Goal: Transaction & Acquisition: Download file/media

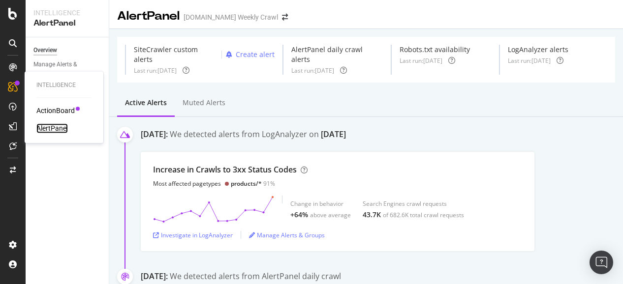
click at [59, 126] on div "AlertPanel" at bounding box center [51, 129] width 31 height 10
click at [50, 124] on div "AlertPanel" at bounding box center [51, 129] width 31 height 10
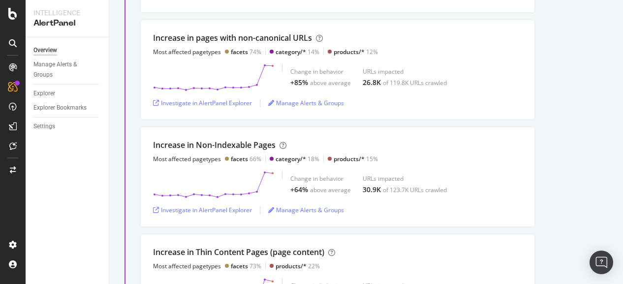
scroll to position [662, 0]
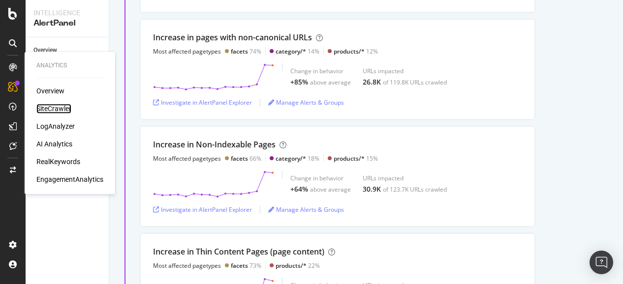
click at [47, 109] on div "SiteCrawler" at bounding box center [53, 109] width 35 height 10
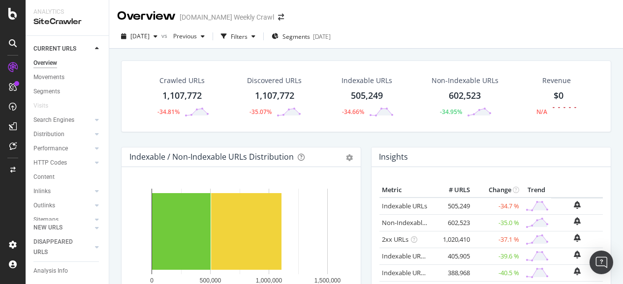
click at [298, 276] on icon "0 500,000 1,000,000 1,500,000" at bounding box center [239, 240] width 220 height 114
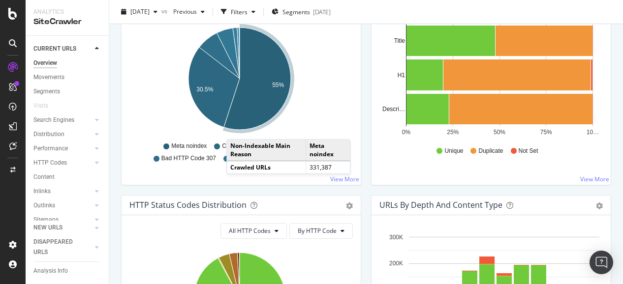
scroll to position [369, 0]
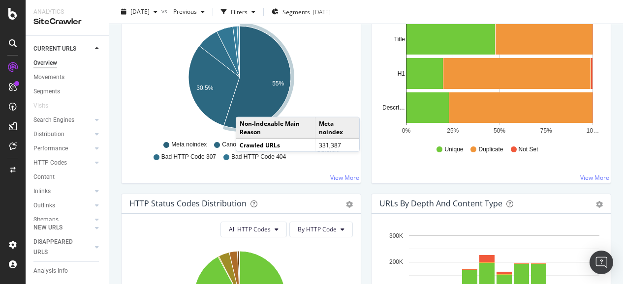
click at [246, 106] on icon "A chart." at bounding box center [257, 77] width 67 height 102
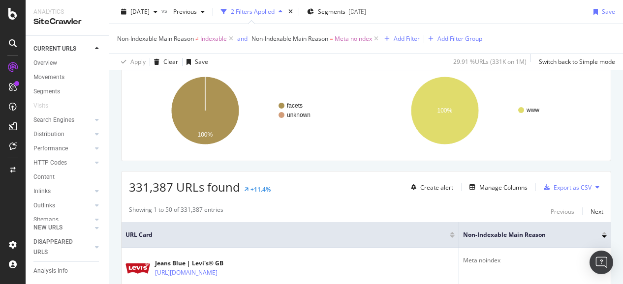
scroll to position [142, 0]
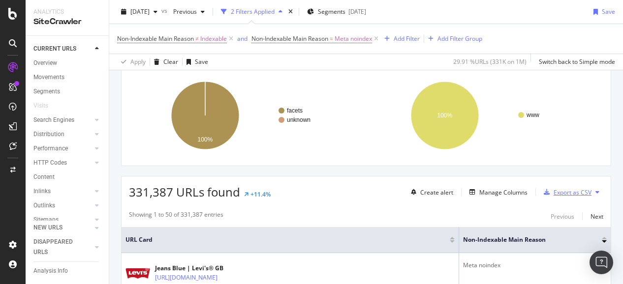
click at [563, 196] on div "Export as CSV" at bounding box center [566, 192] width 52 height 15
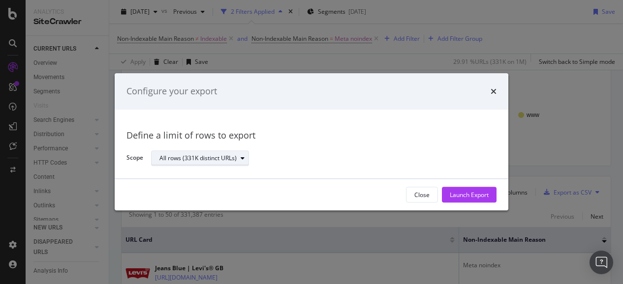
click at [230, 157] on div "All rows (331K distinct URLs)" at bounding box center [197, 158] width 77 height 6
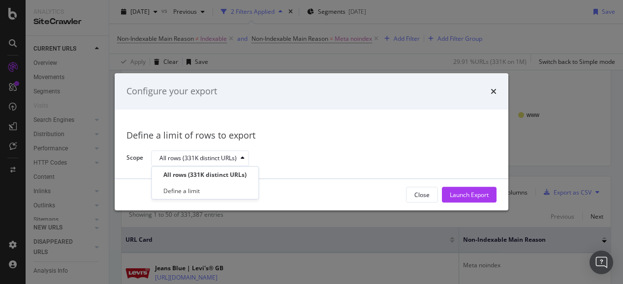
click at [488, 93] on div "Configure your export" at bounding box center [311, 91] width 370 height 13
click at [498, 85] on div "Configure your export" at bounding box center [312, 91] width 394 height 36
click at [494, 89] on icon "times" at bounding box center [494, 92] width 6 height 8
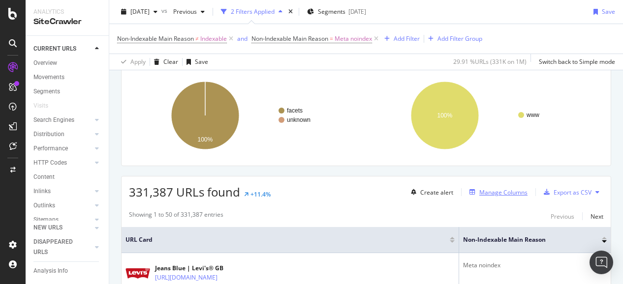
click at [480, 188] on div "Manage Columns" at bounding box center [503, 192] width 48 height 8
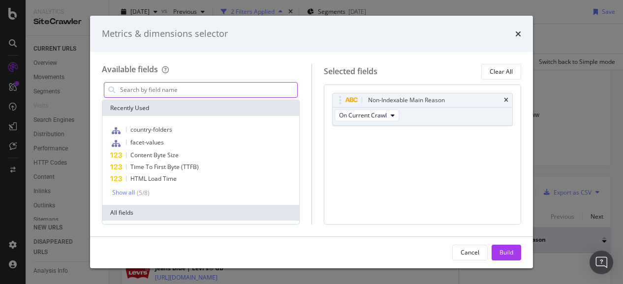
click at [249, 87] on input "modal" at bounding box center [208, 90] width 178 height 15
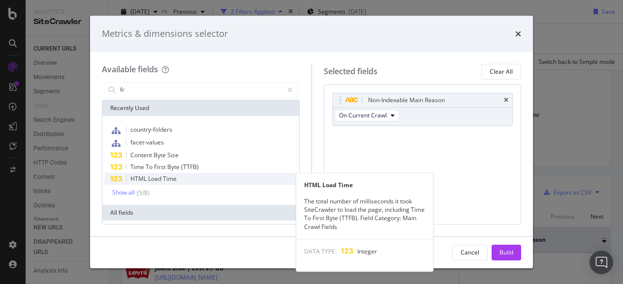
type input "f"
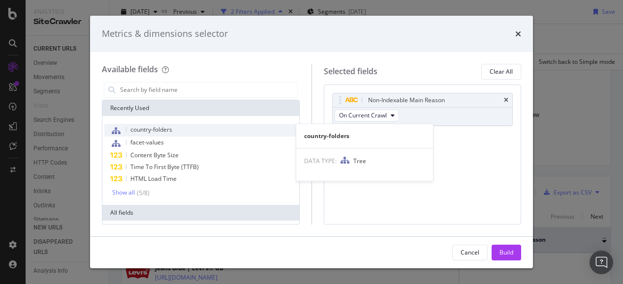
click at [170, 130] on span "country-folders" at bounding box center [151, 129] width 42 height 8
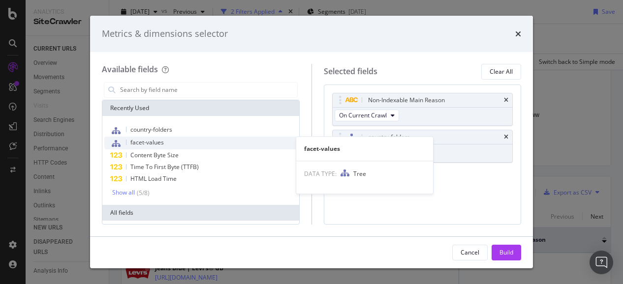
click at [172, 143] on div "facet-values" at bounding box center [200, 143] width 193 height 13
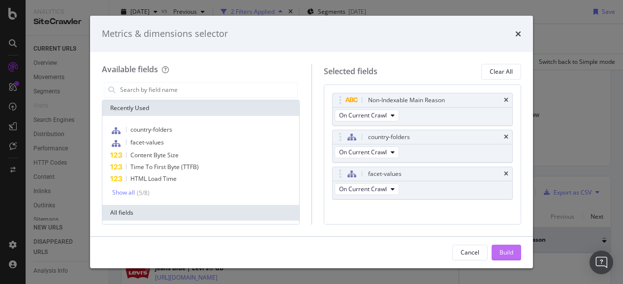
click at [512, 251] on div "Build" at bounding box center [506, 252] width 14 height 8
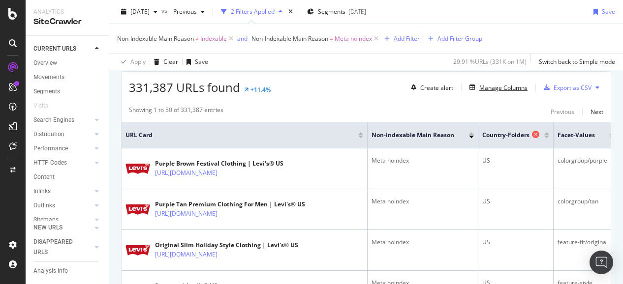
scroll to position [247, 0]
click at [566, 87] on div "Export as CSV" at bounding box center [573, 87] width 38 height 8
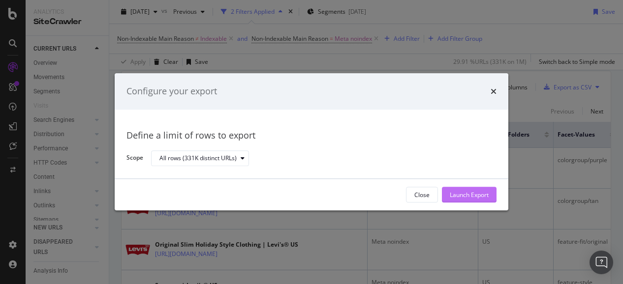
click at [451, 196] on div "Launch Export" at bounding box center [469, 195] width 39 height 8
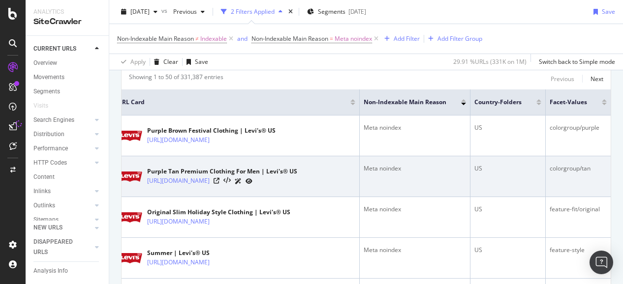
scroll to position [235, 0]
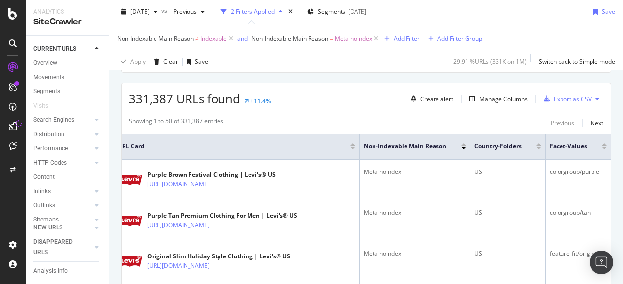
click at [599, 99] on div "331,387 URLs found +11.4% Create alert Manage Columns Export as CSV" at bounding box center [366, 95] width 489 height 24
click at [592, 97] on button at bounding box center [597, 99] width 12 height 16
click at [300, 100] on div "331,387 URLs found +11.4% Create alert Manage Columns Export as CSV" at bounding box center [366, 95] width 489 height 24
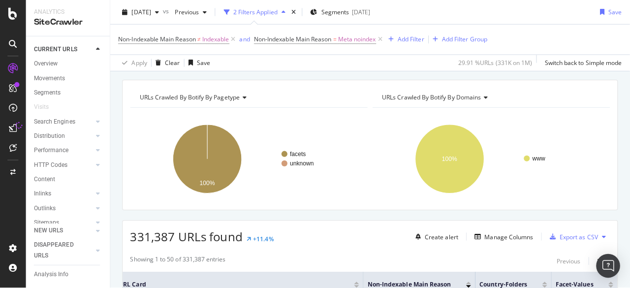
scroll to position [101, 0]
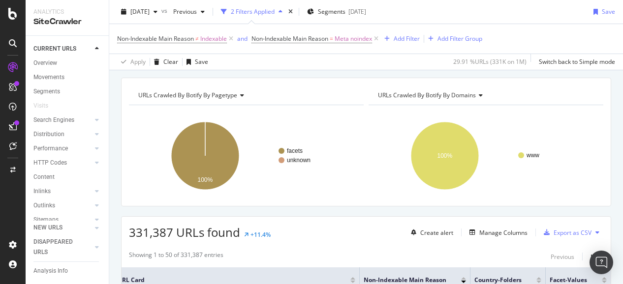
click at [554, 30] on div "Non-Indexable Main Reason ≠ Indexable and Non-Indexable Main Reason = Meta noin…" at bounding box center [366, 39] width 498 height 30
click at [557, 229] on div "Export as CSV" at bounding box center [573, 233] width 38 height 8
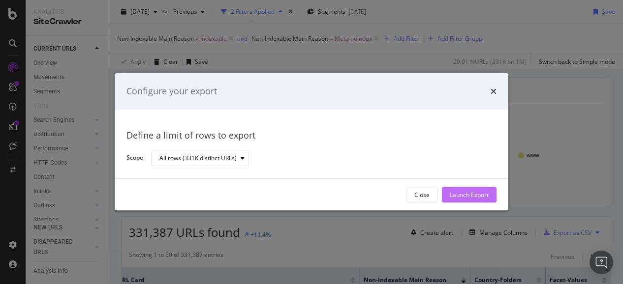
click at [475, 193] on div "Launch Export" at bounding box center [469, 195] width 39 height 8
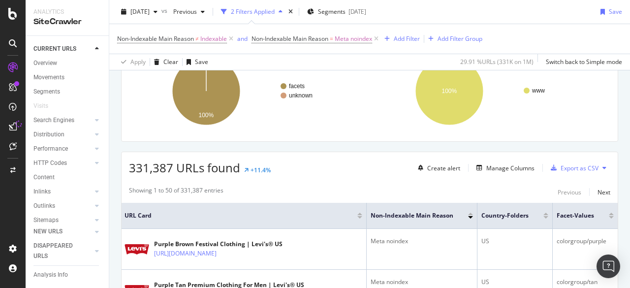
scroll to position [168, 0]
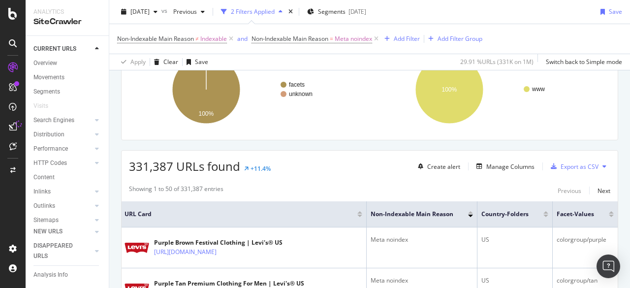
click at [54, 169] on div "DataExports" at bounding box center [55, 168] width 38 height 10
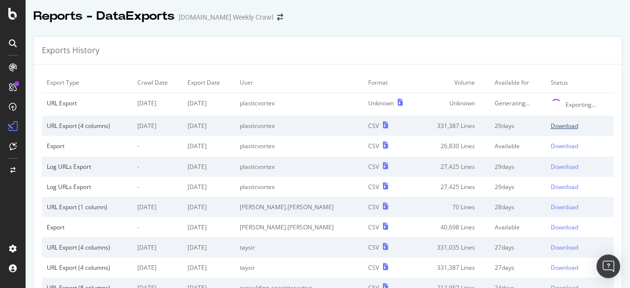
click at [552, 126] on div "Download" at bounding box center [565, 126] width 28 height 8
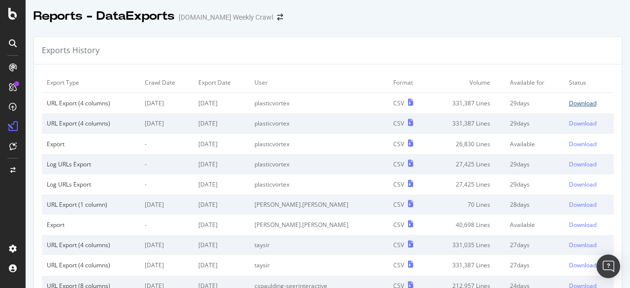
click at [569, 103] on div "Download" at bounding box center [583, 103] width 28 height 8
